Goal: Transaction & Acquisition: Obtain resource

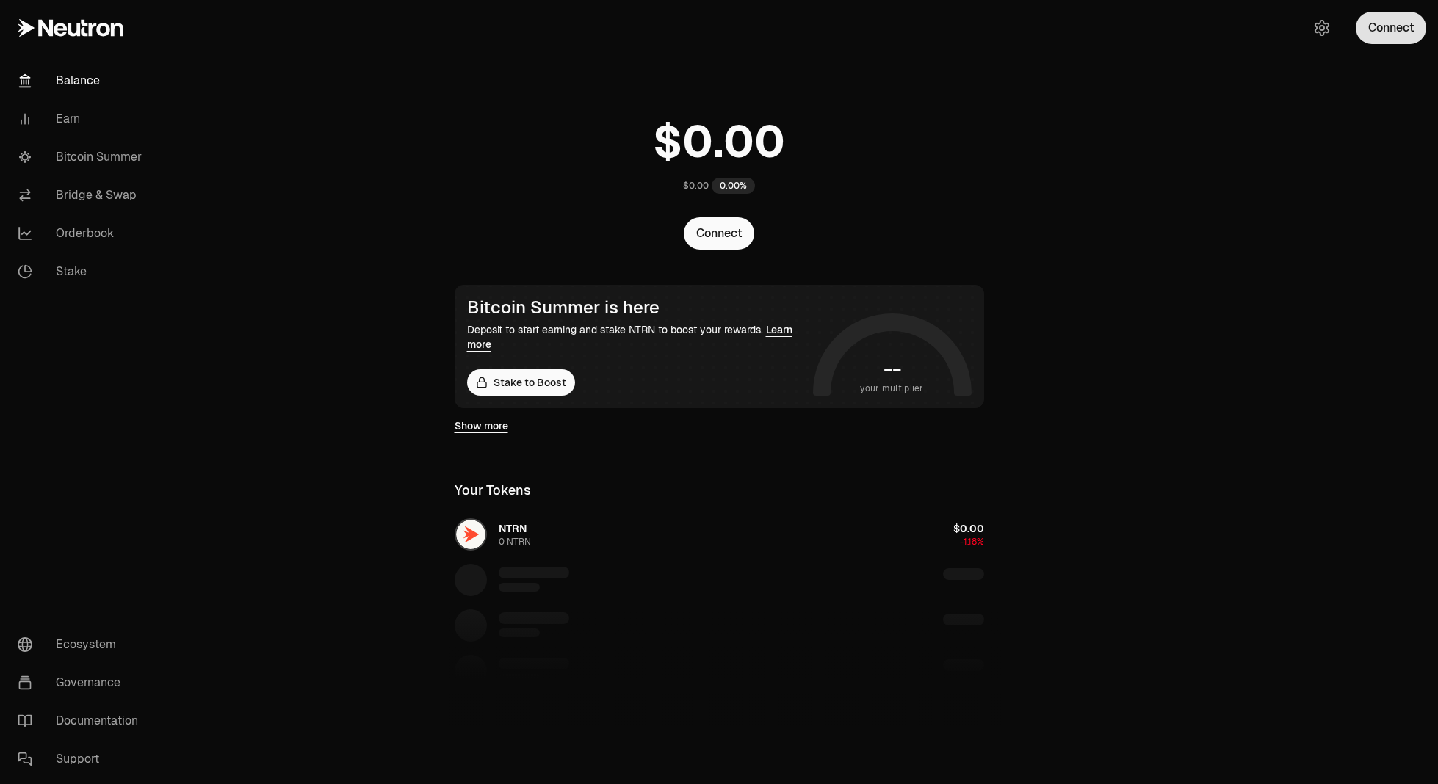
click at [1404, 27] on button "Connect" at bounding box center [1391, 28] width 71 height 32
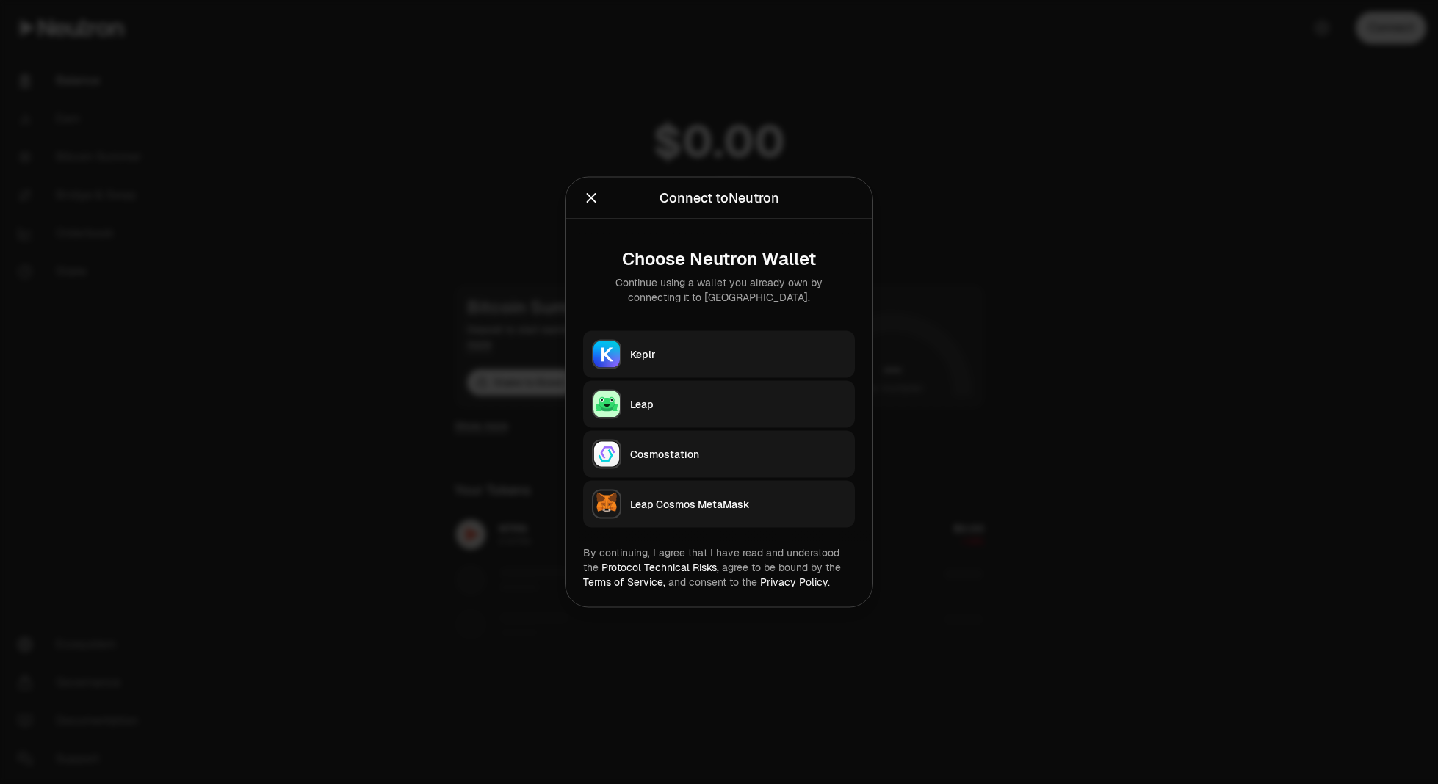
click at [723, 357] on div "Keplr" at bounding box center [738, 354] width 216 height 15
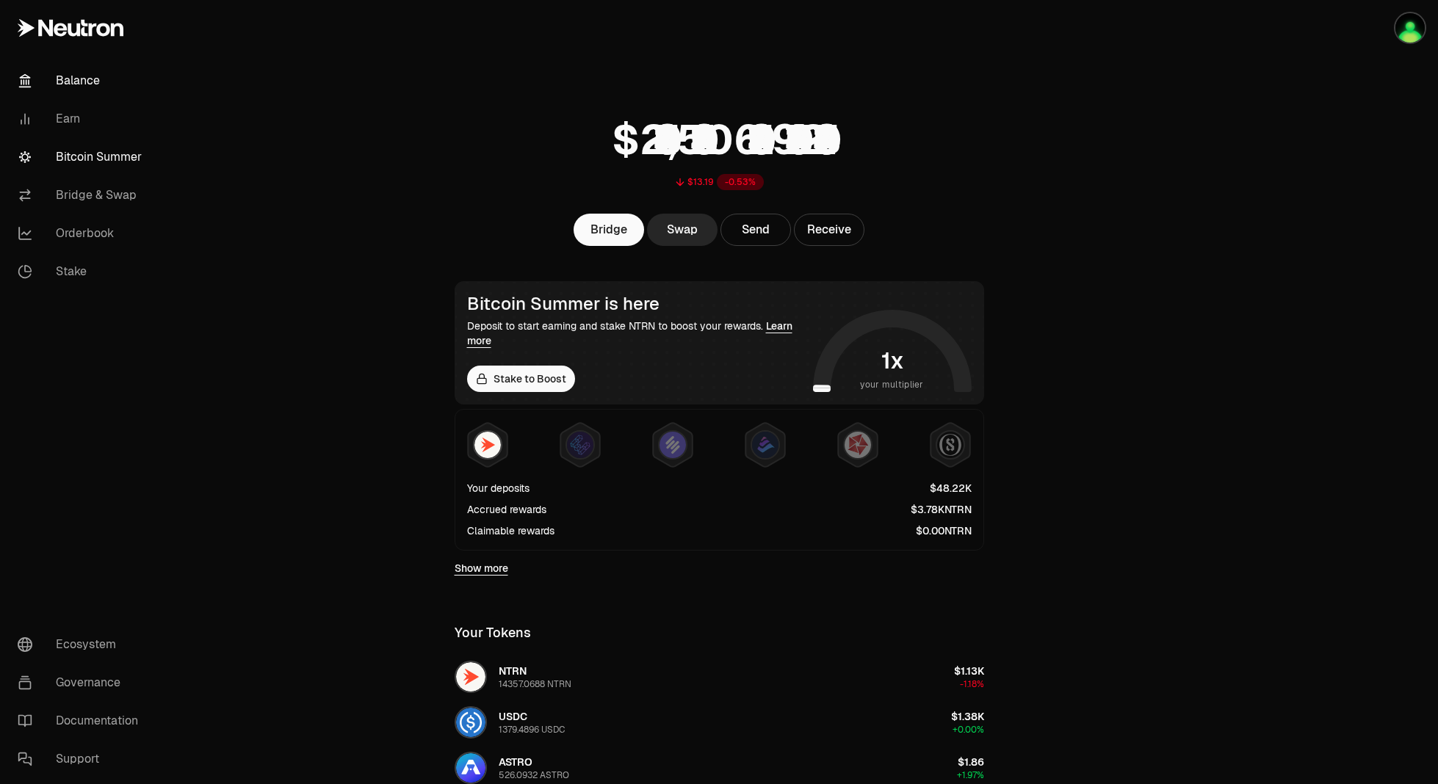
click at [110, 154] on link "Bitcoin Summer" at bounding box center [82, 157] width 153 height 38
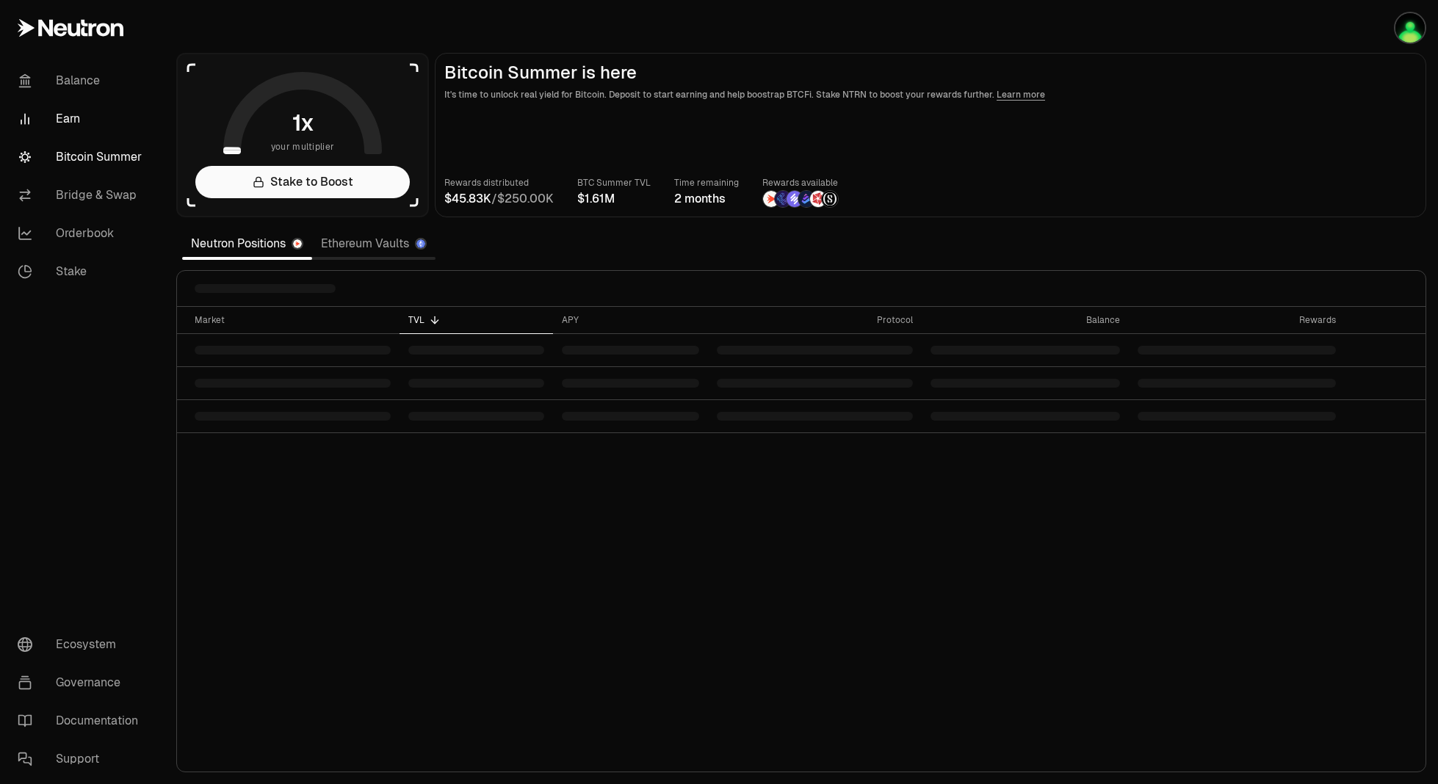
click at [56, 122] on link "Earn" at bounding box center [82, 119] width 153 height 38
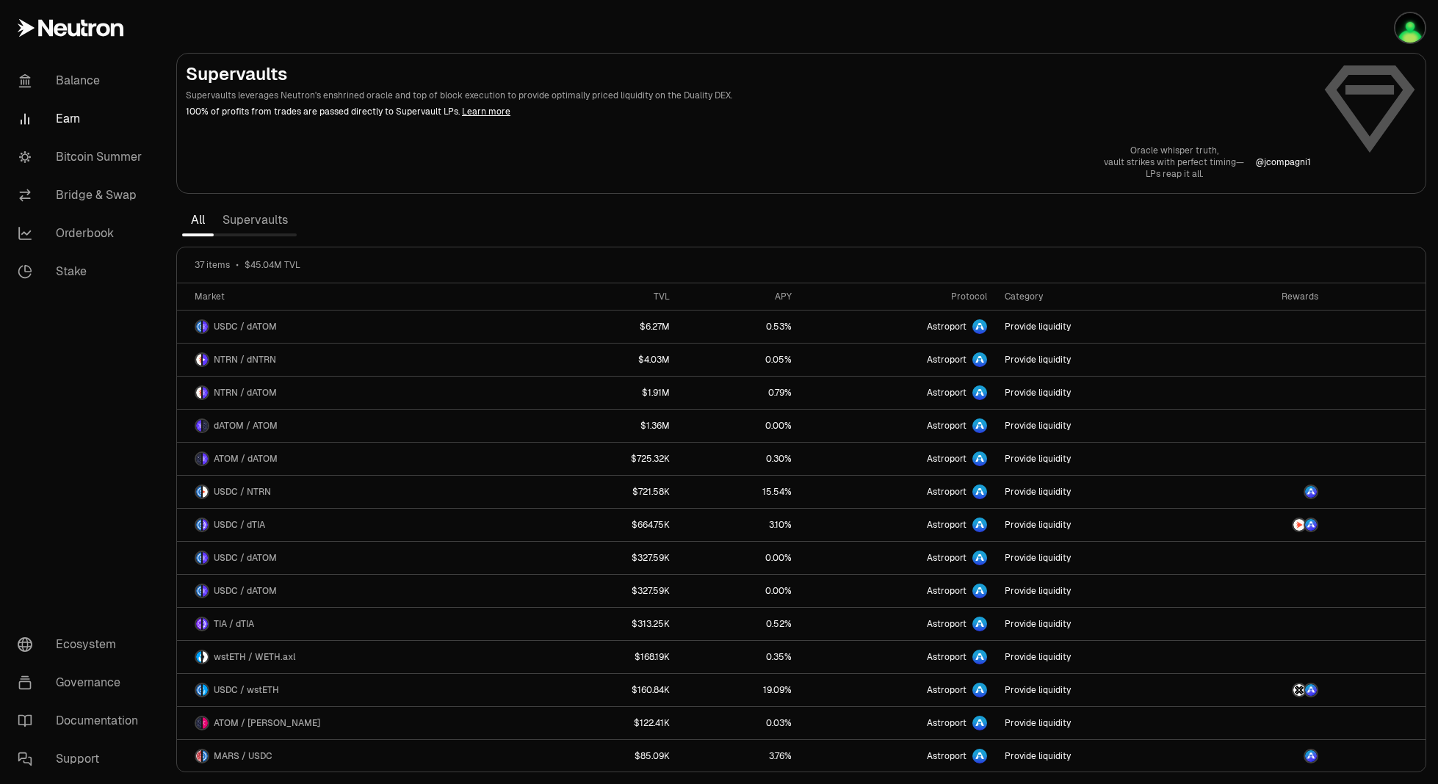
click at [255, 220] on link "Supervaults" at bounding box center [255, 220] width 83 height 29
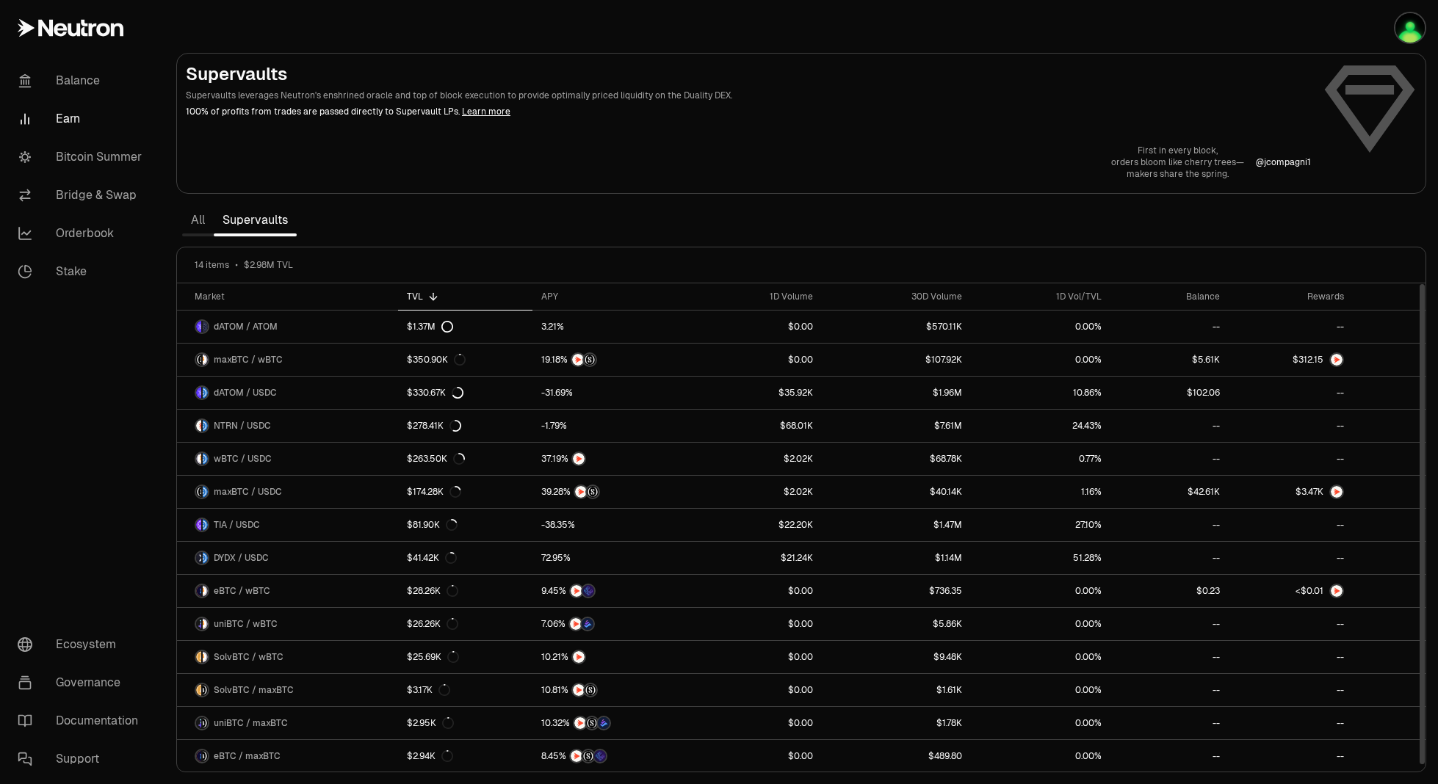
scroll to position [1, 0]
click at [112, 148] on link "Bitcoin Summer" at bounding box center [82, 157] width 153 height 38
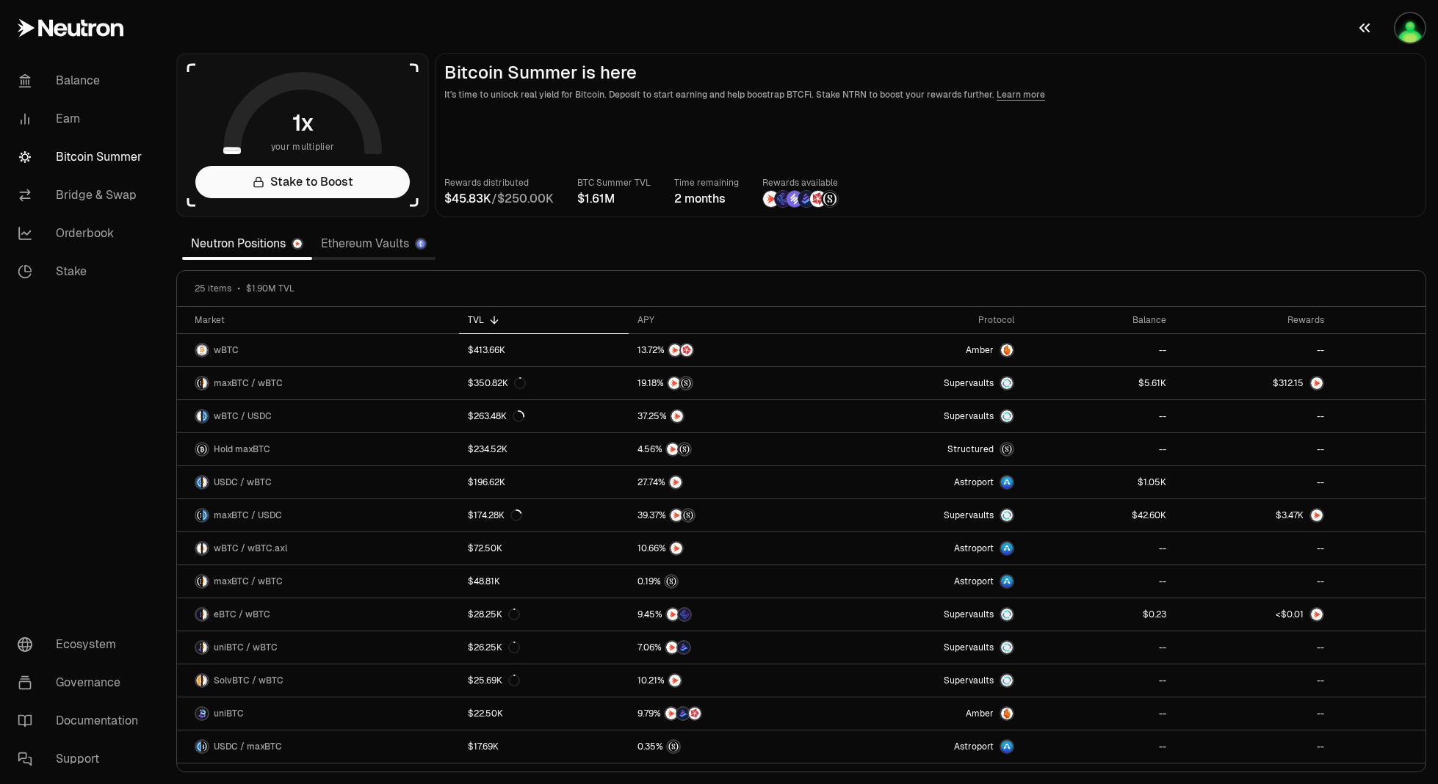
click at [1418, 35] on img "button" at bounding box center [1409, 27] width 29 height 29
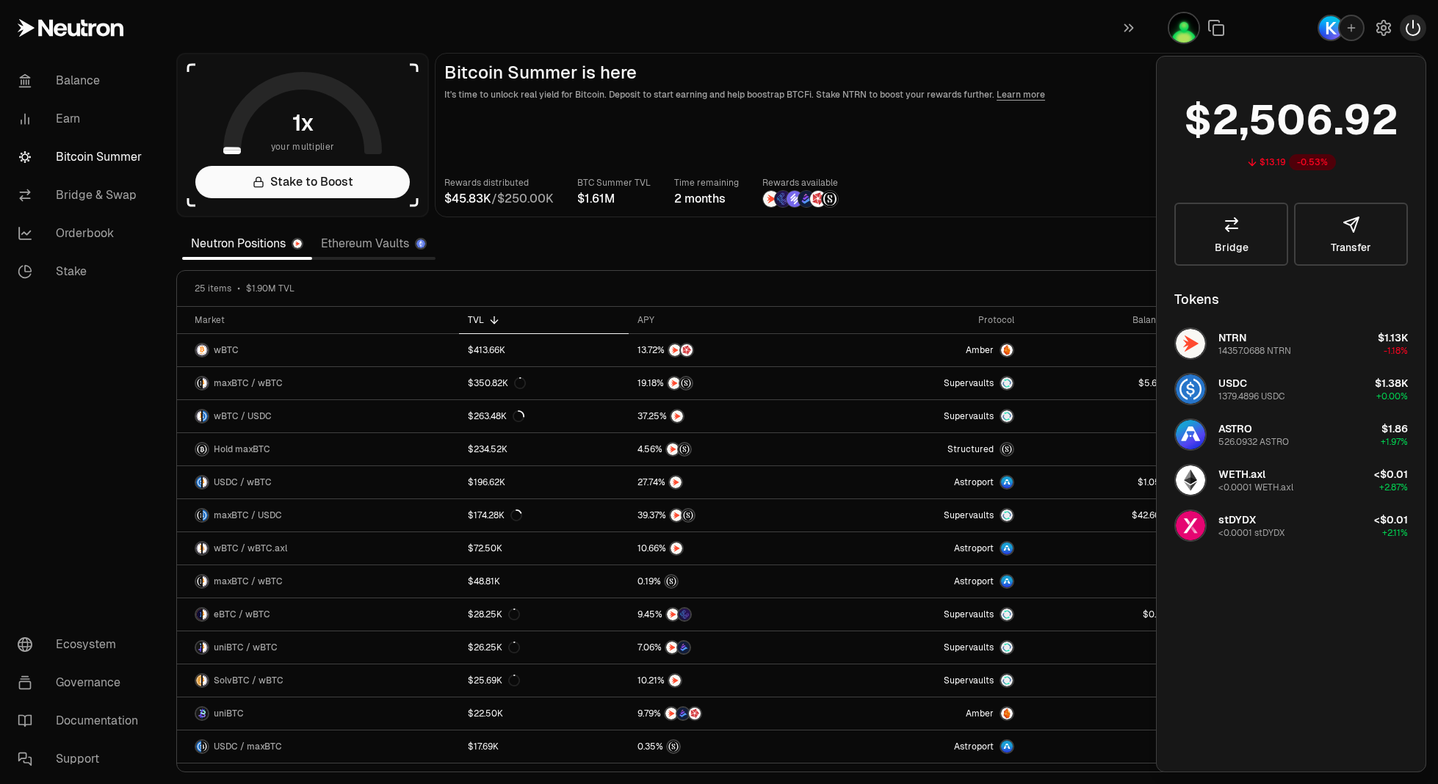
click at [1416, 24] on icon "button" at bounding box center [1413, 28] width 18 height 18
